Goal: Task Accomplishment & Management: Manage account settings

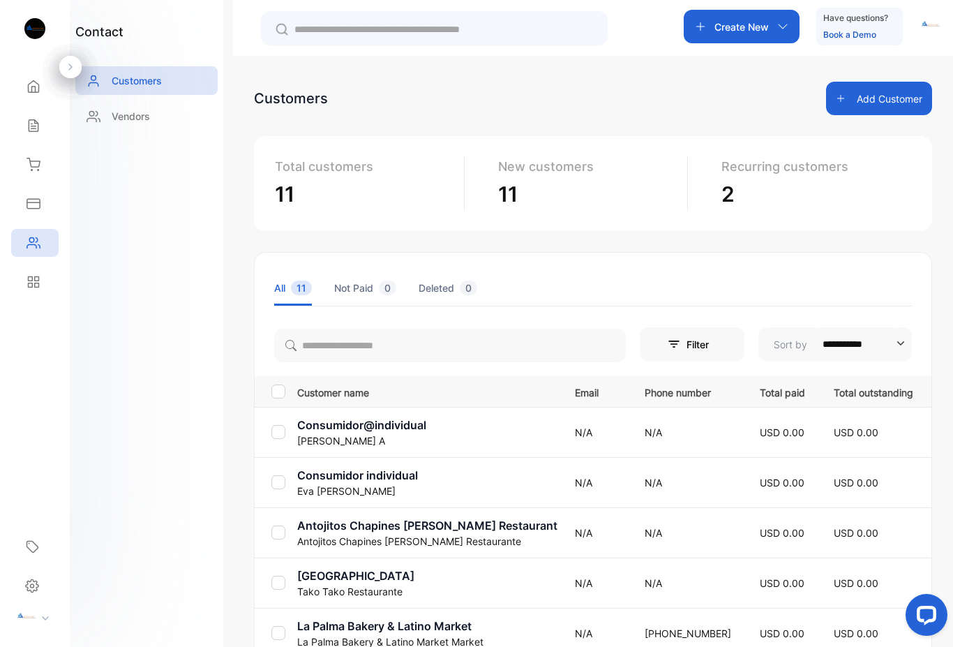
click at [27, 585] on icon at bounding box center [32, 585] width 14 height 15
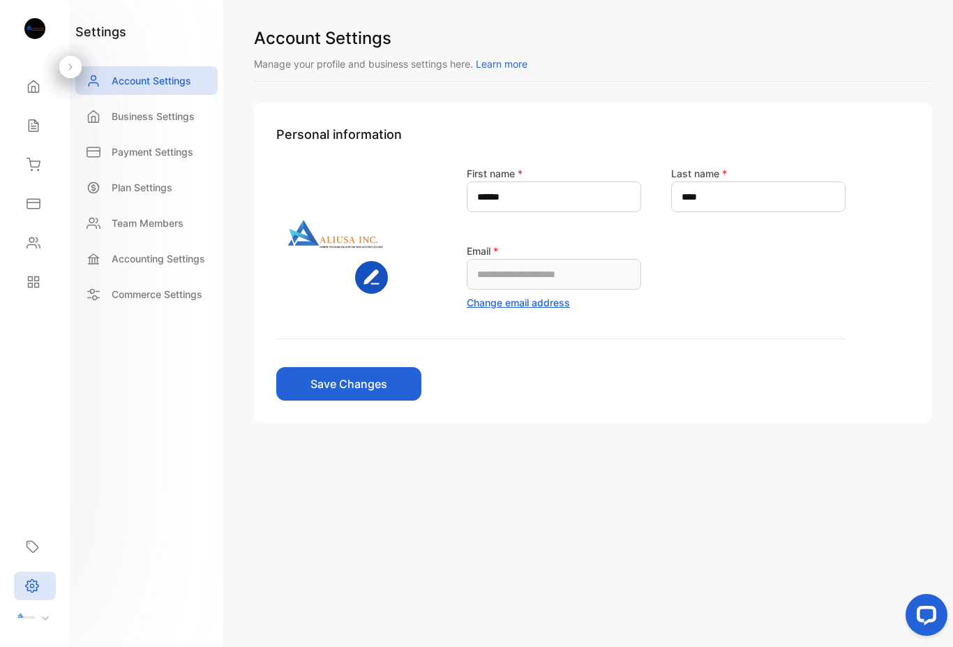
click at [147, 151] on p "Payment Settings" at bounding box center [153, 151] width 82 height 15
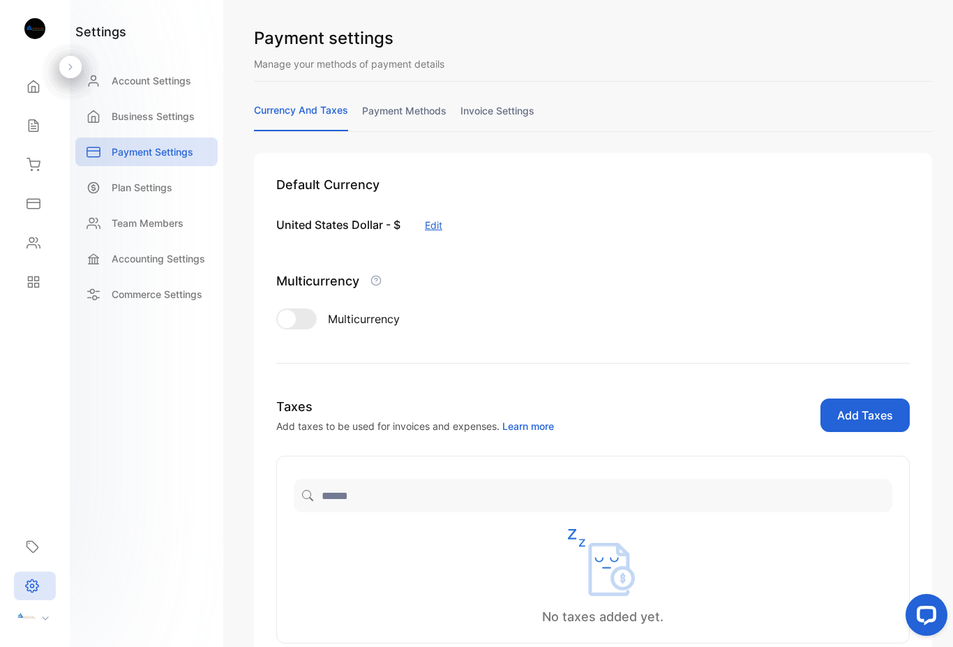
click at [505, 118] on link "invoice settings" at bounding box center [498, 116] width 74 height 27
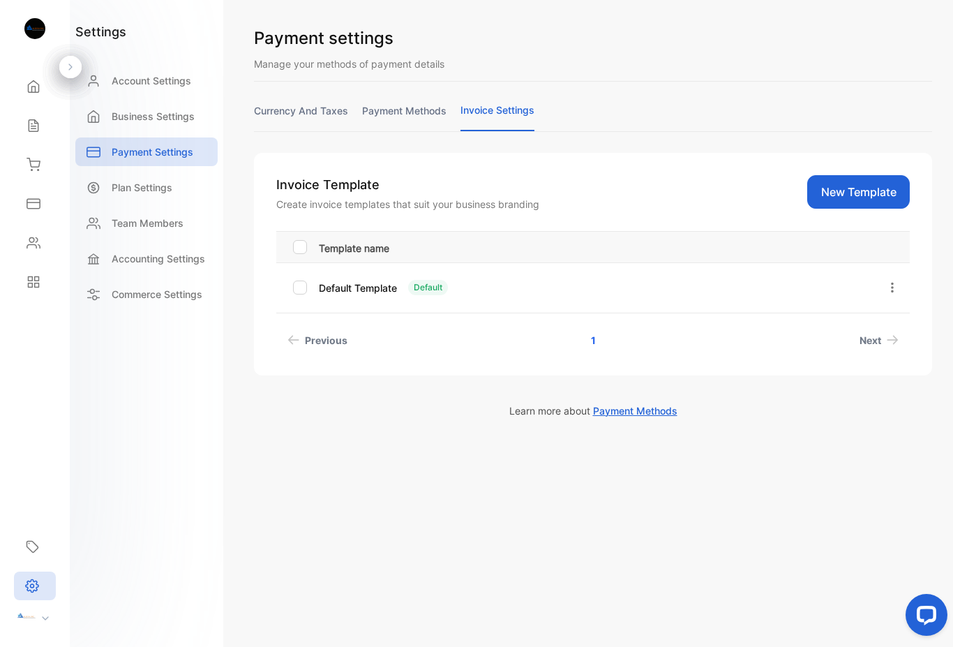
click at [895, 284] on icon "button" at bounding box center [892, 287] width 13 height 13
click at [858, 329] on button "Edit" at bounding box center [851, 327] width 100 height 28
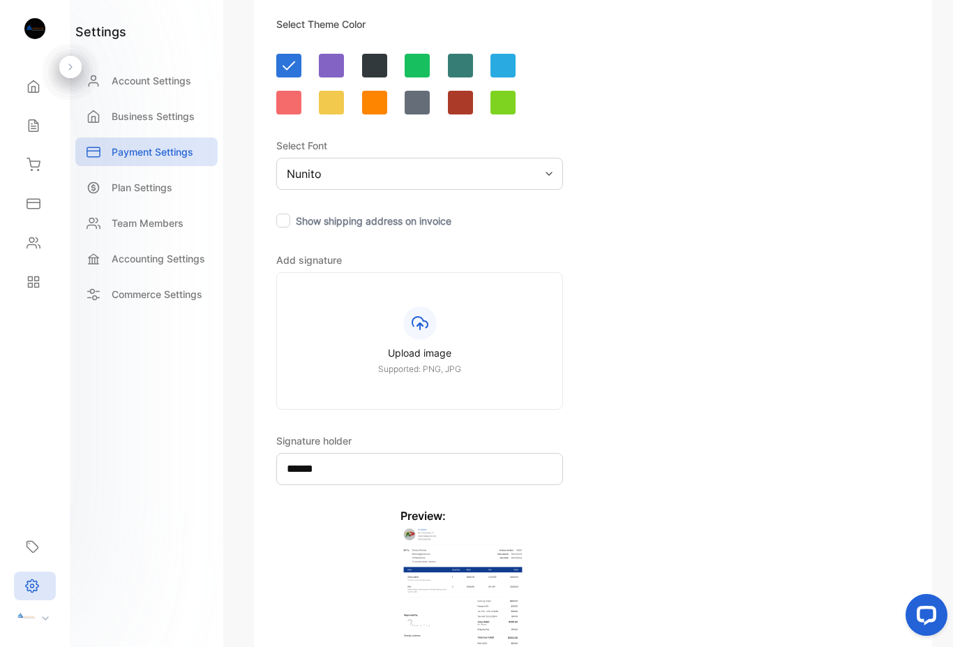
scroll to position [297, 0]
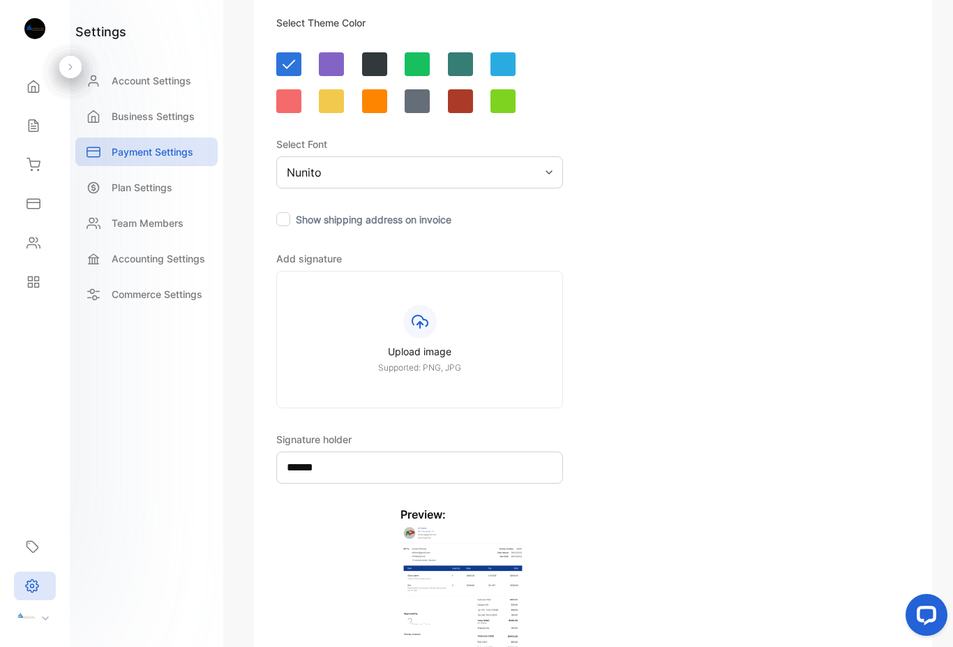
click at [350, 465] on input "******" at bounding box center [419, 467] width 287 height 32
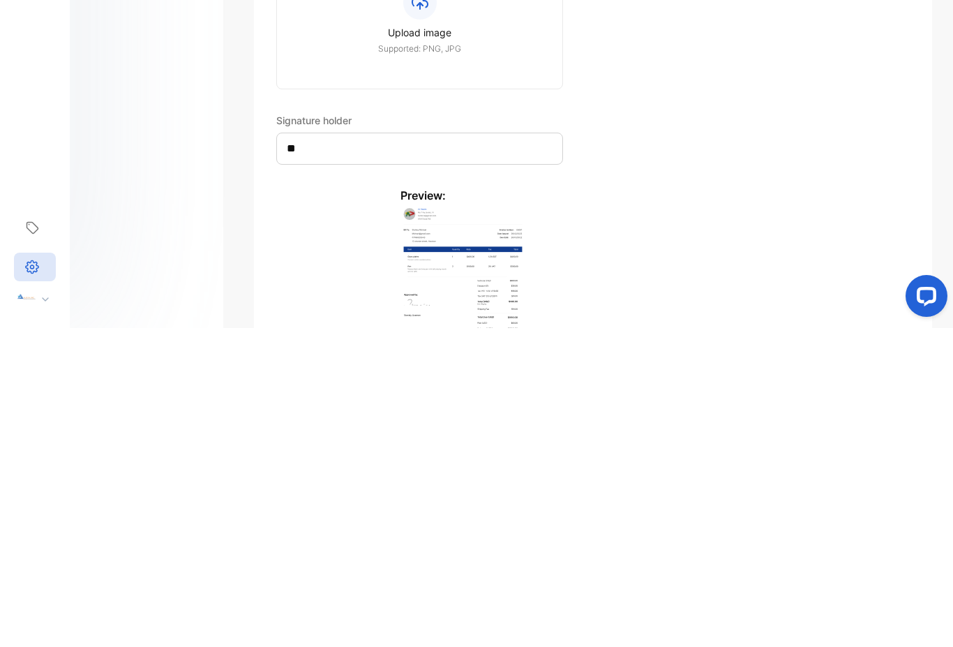
type input "*"
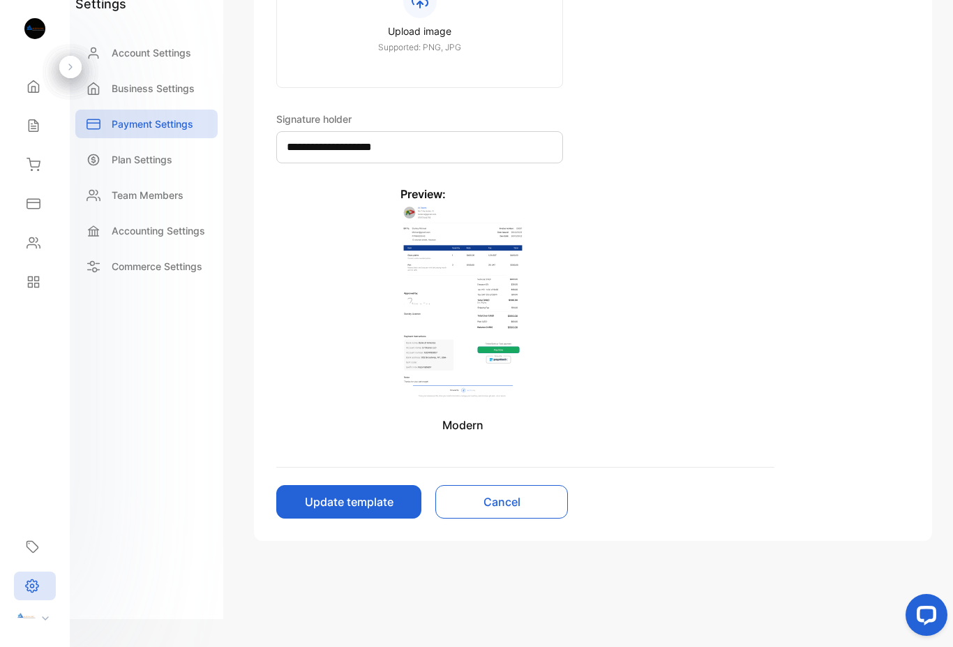
scroll to position [590, 0]
type input "**********"
click at [345, 495] on button "Update template" at bounding box center [348, 501] width 145 height 33
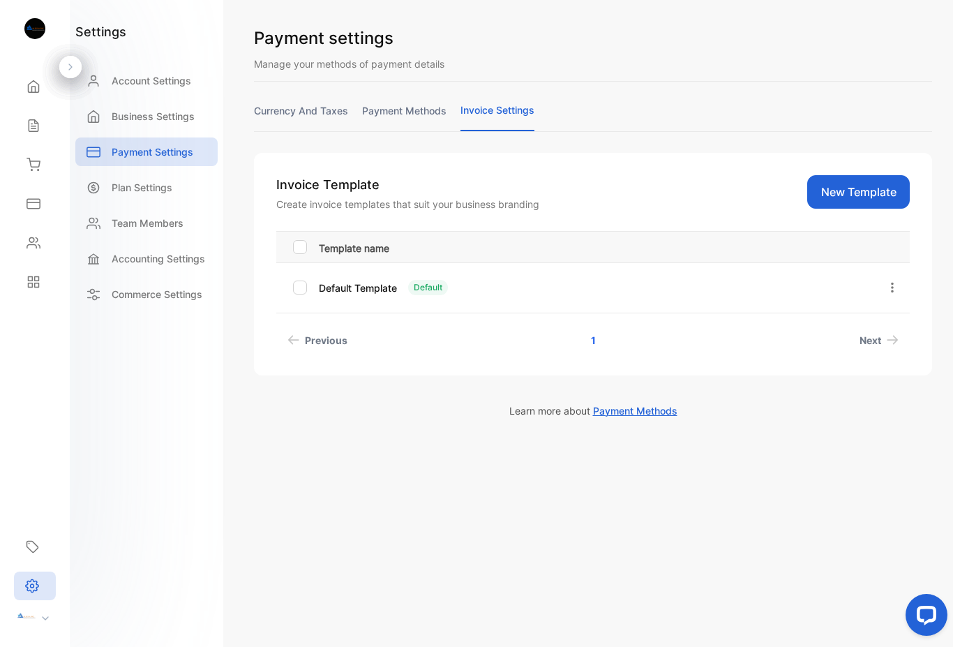
click at [31, 161] on icon at bounding box center [33, 164] width 13 height 12
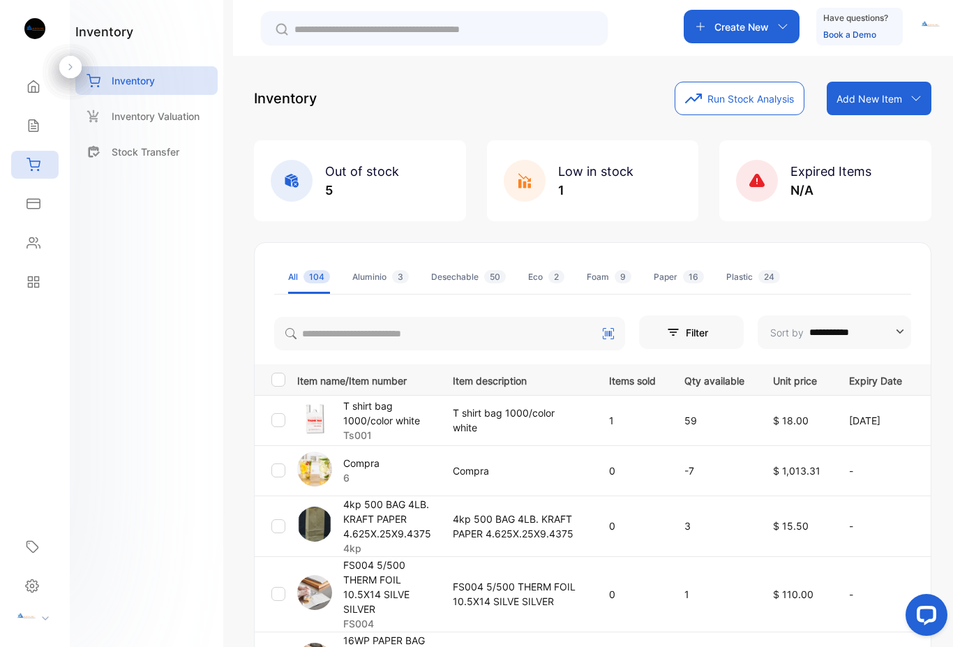
click at [31, 165] on icon at bounding box center [34, 165] width 14 height 14
click at [20, 157] on div "Inventory" at bounding box center [34, 165] width 47 height 28
click at [26, 160] on div "Inventory" at bounding box center [31, 165] width 18 height 14
click at [40, 166] on div "Inventory" at bounding box center [34, 165] width 47 height 28
click at [13, 137] on div "Sales" at bounding box center [34, 126] width 47 height 28
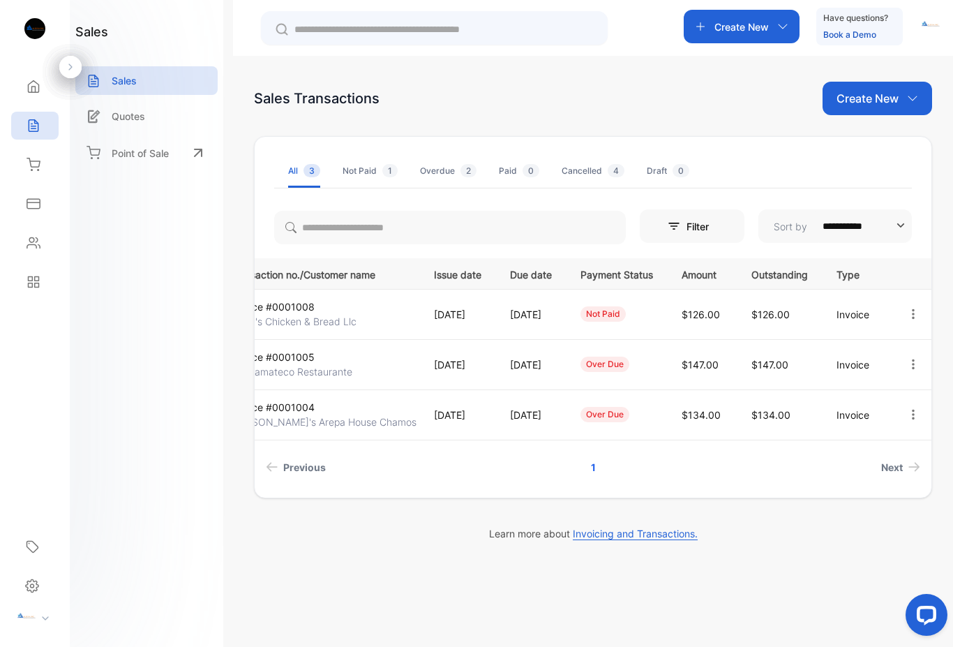
scroll to position [0, 73]
click at [911, 315] on icon "button" at bounding box center [913, 314] width 13 height 13
click at [849, 348] on span "View / Edit Invoice" at bounding box center [879, 353] width 99 height 17
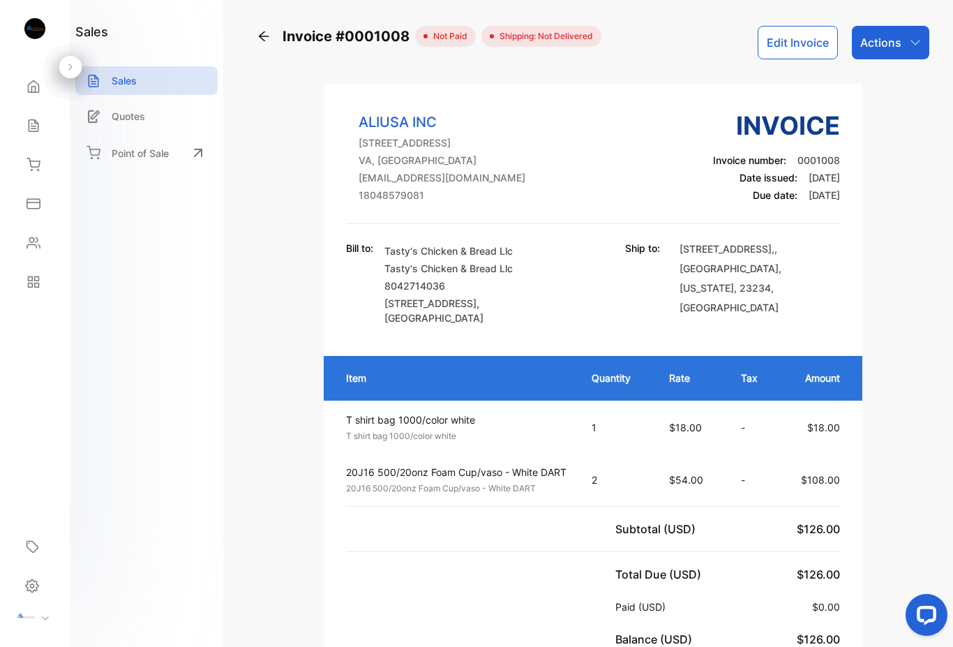
click at [914, 57] on div "Actions" at bounding box center [890, 42] width 77 height 33
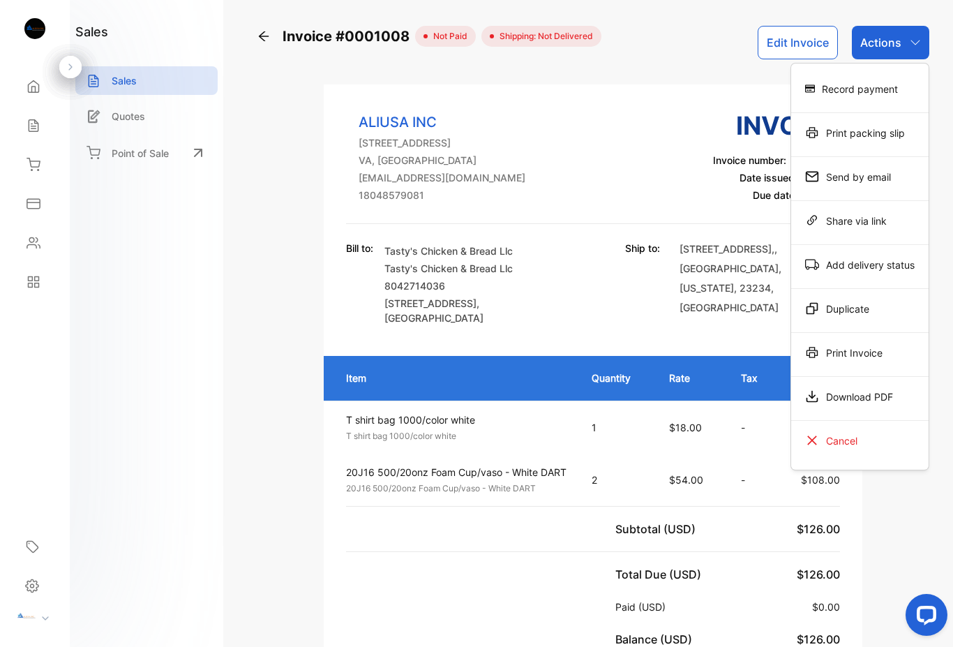
click at [846, 183] on div "Send by email" at bounding box center [859, 177] width 137 height 28
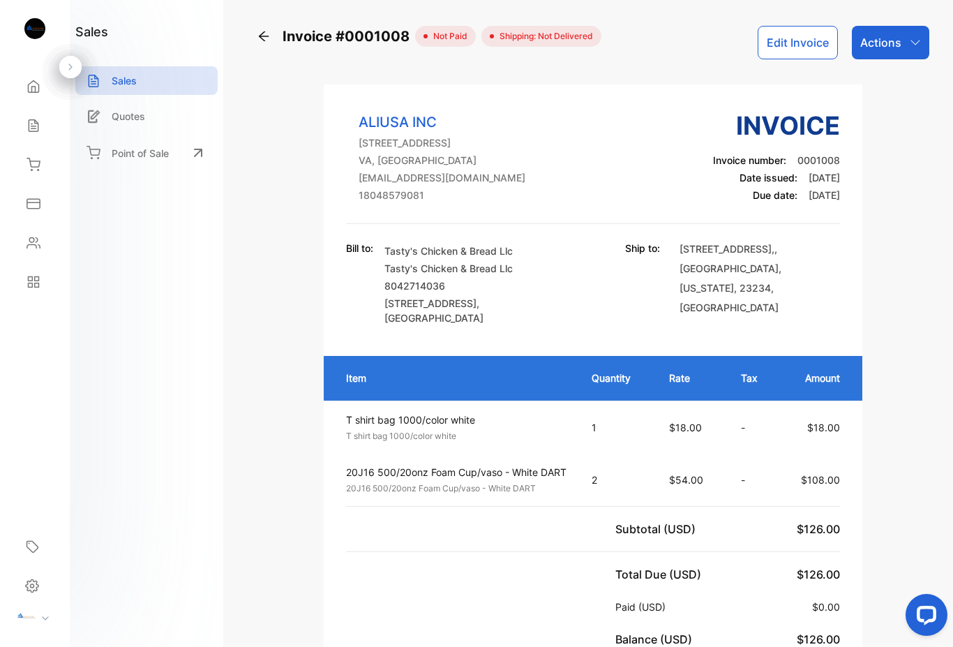
click at [899, 52] on div "Actions" at bounding box center [890, 42] width 77 height 33
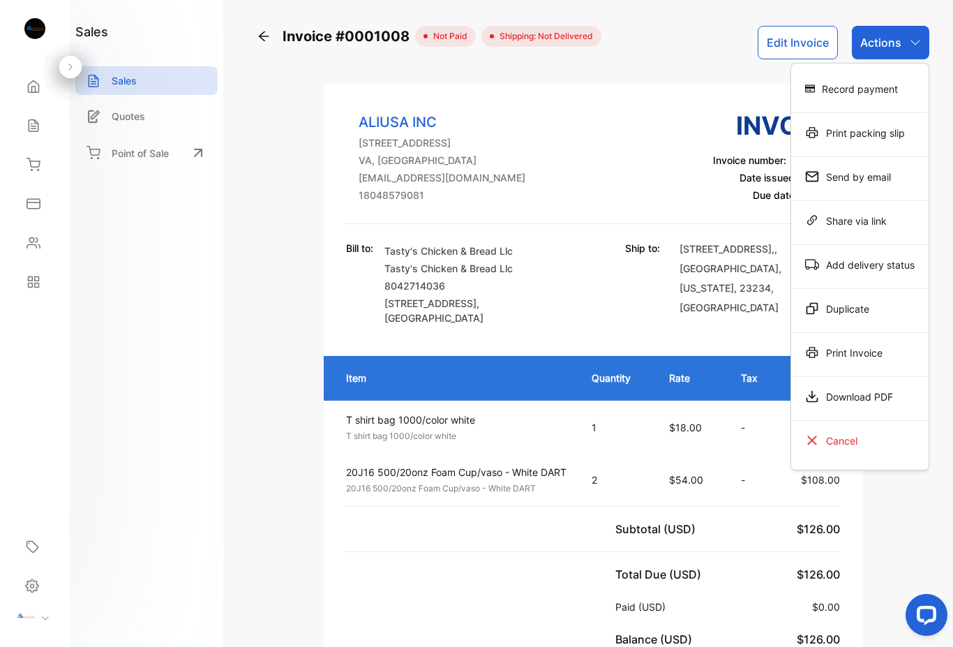
click at [867, 179] on div "Send by email" at bounding box center [859, 177] width 137 height 28
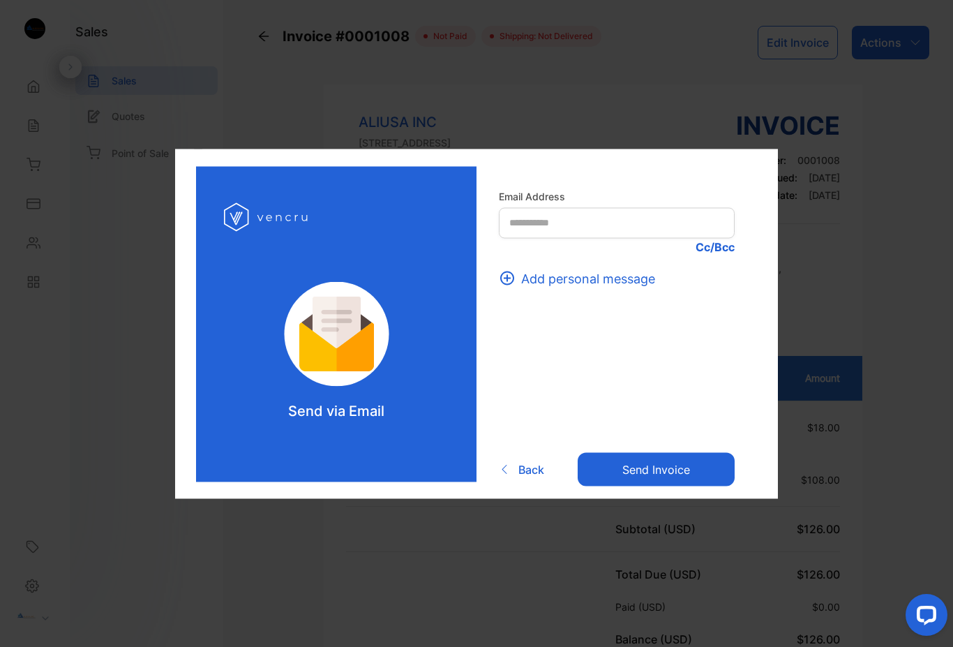
click at [614, 266] on form "Email Address Cc/Bcc Add personal message Back Send invoice" at bounding box center [617, 337] width 236 height 298
click at [595, 264] on form "Email Address Cc/Bcc Add personal message Back Send invoice" at bounding box center [617, 337] width 236 height 298
click at [567, 265] on form "Email Address Cc/Bcc Add personal message Back Send invoice" at bounding box center [617, 337] width 236 height 298
click at [559, 262] on form "Email Address Cc/Bcc Add personal message Back Send invoice" at bounding box center [617, 337] width 236 height 298
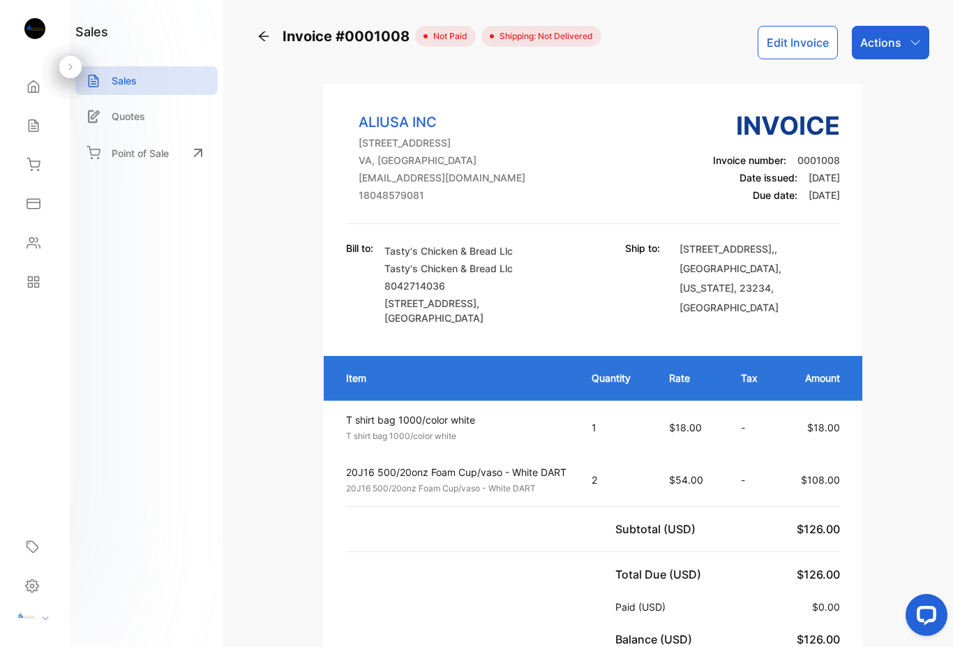
click at [904, 56] on div "Actions" at bounding box center [890, 42] width 77 height 33
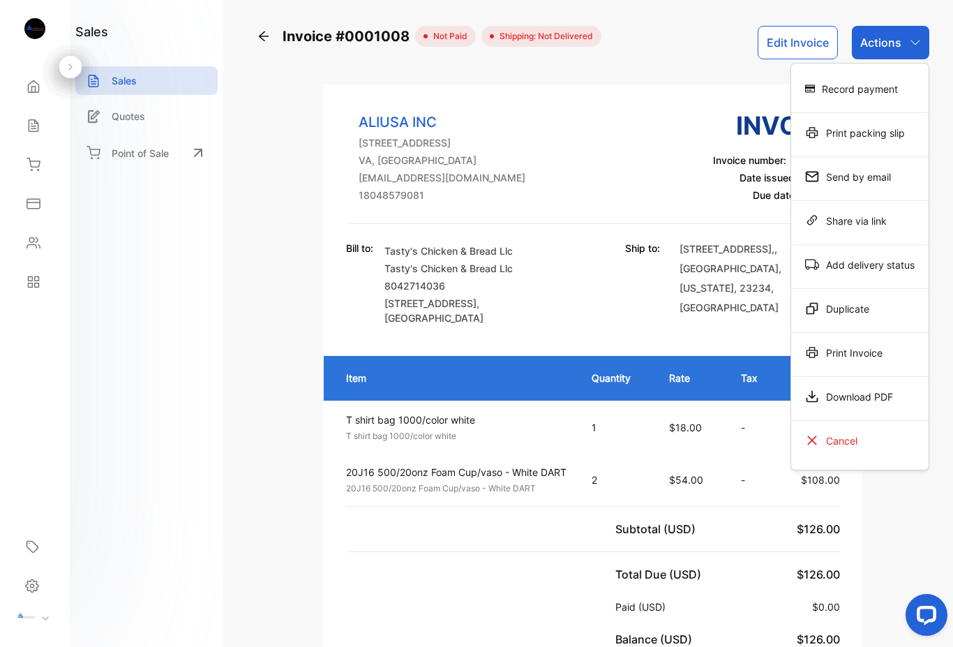
click at [858, 184] on div "Send by email" at bounding box center [859, 177] width 137 height 28
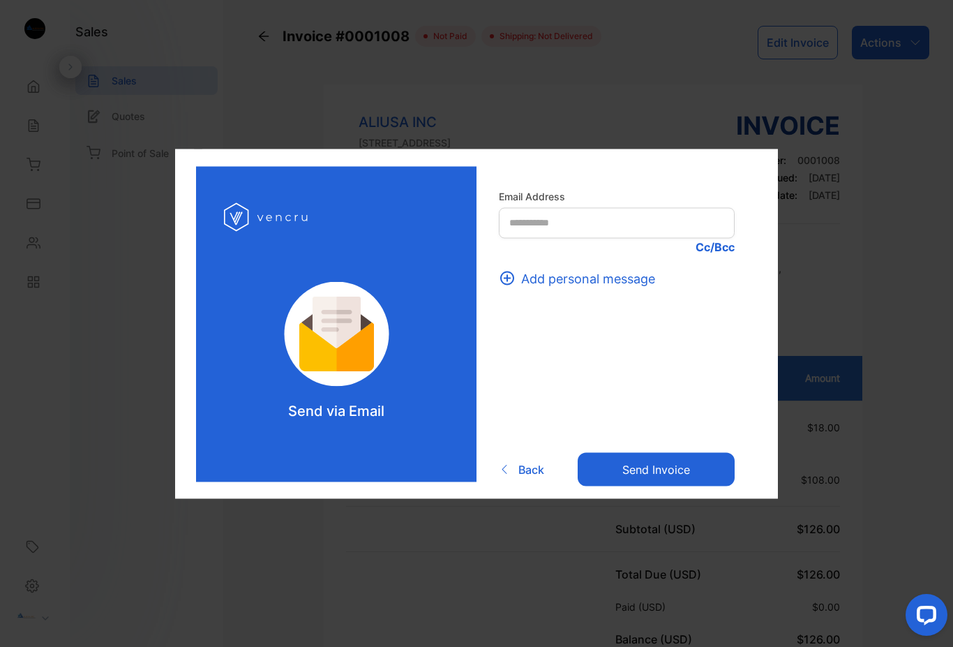
click at [653, 253] on p "Cc/Bcc" at bounding box center [617, 246] width 236 height 17
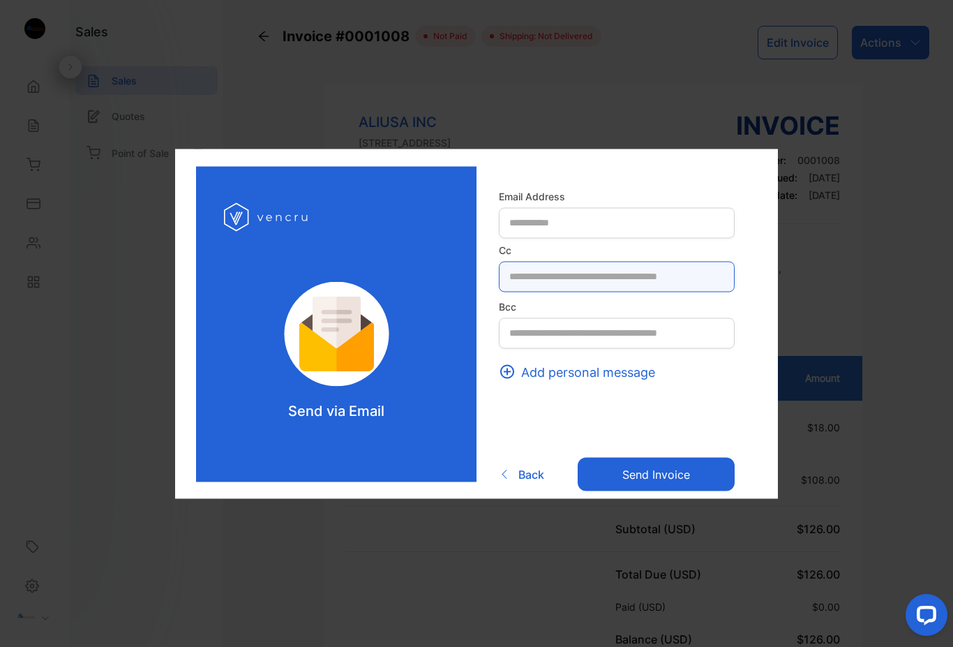
click at [618, 261] on input "text" at bounding box center [617, 276] width 236 height 31
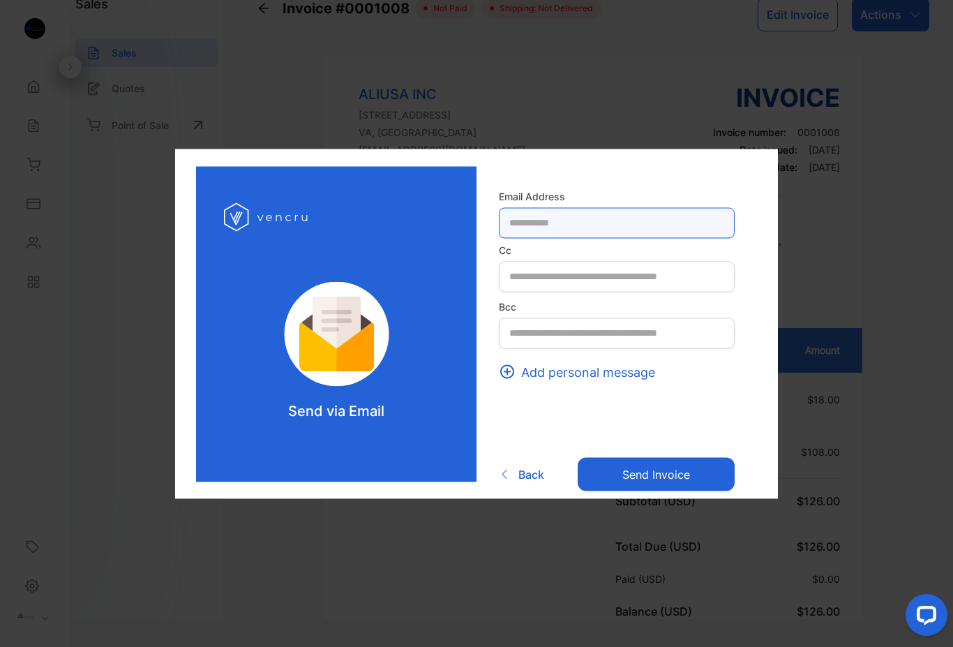
click at [581, 227] on Address-inputrecipient "text" at bounding box center [617, 222] width 236 height 31
type Address-inputrecipient "***"
type Address-inputrecipient "**********"
click at [668, 474] on button "Send invoice" at bounding box center [656, 474] width 157 height 33
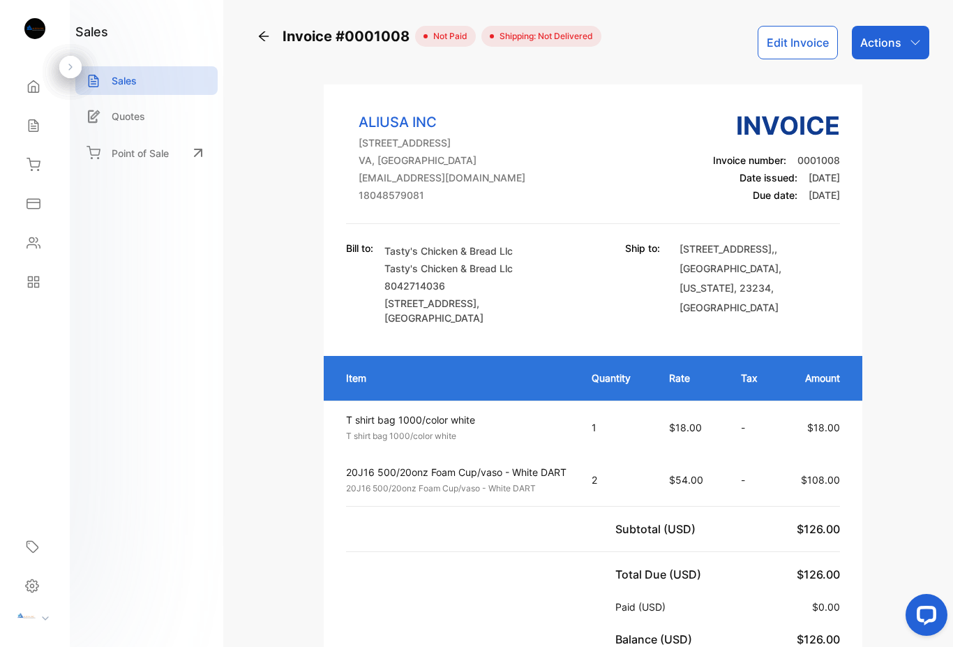
scroll to position [0, 0]
